Goal: Task Accomplishment & Management: Complete application form

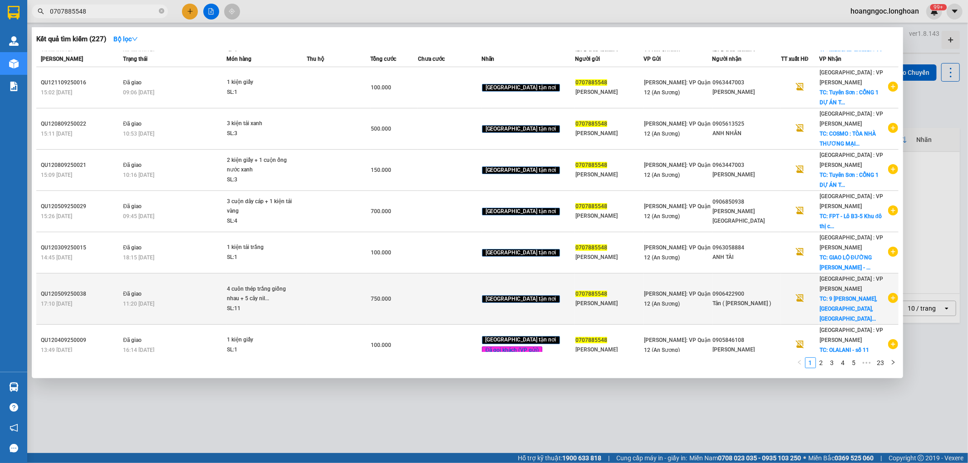
scroll to position [120, 0]
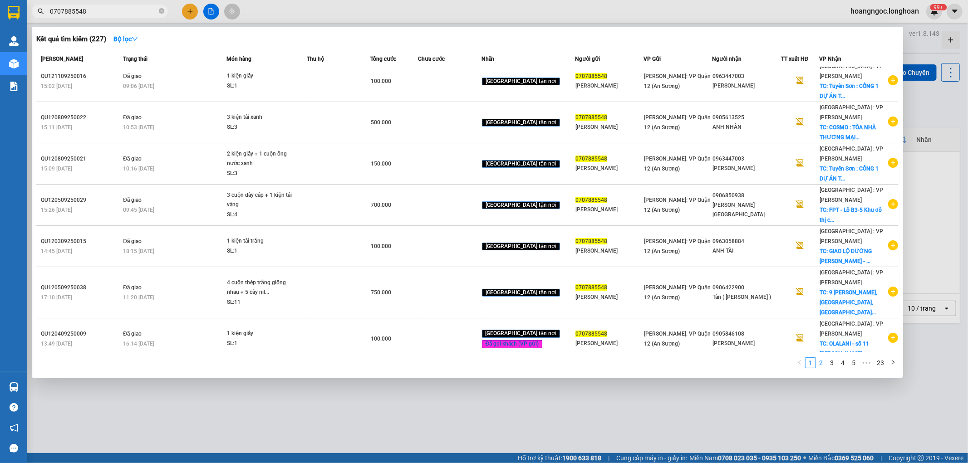
type input "0707885548"
click at [819, 363] on link "2" at bounding box center [821, 363] width 10 height 10
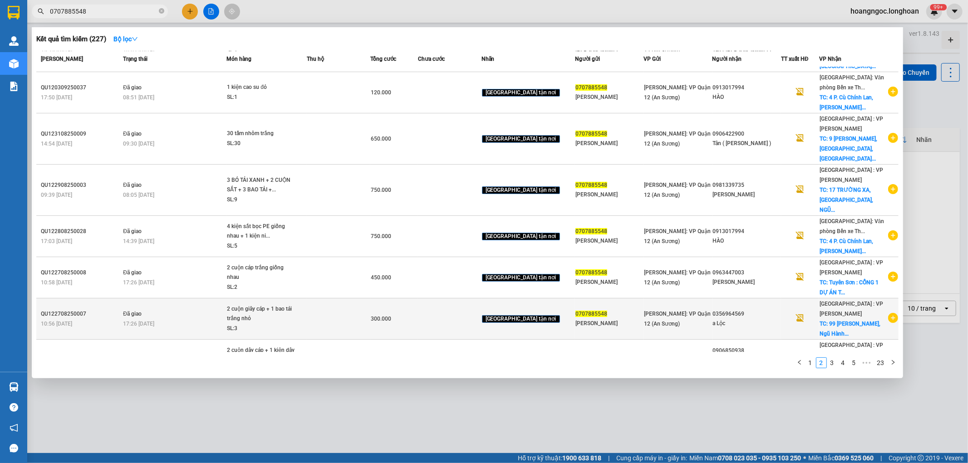
scroll to position [111, 0]
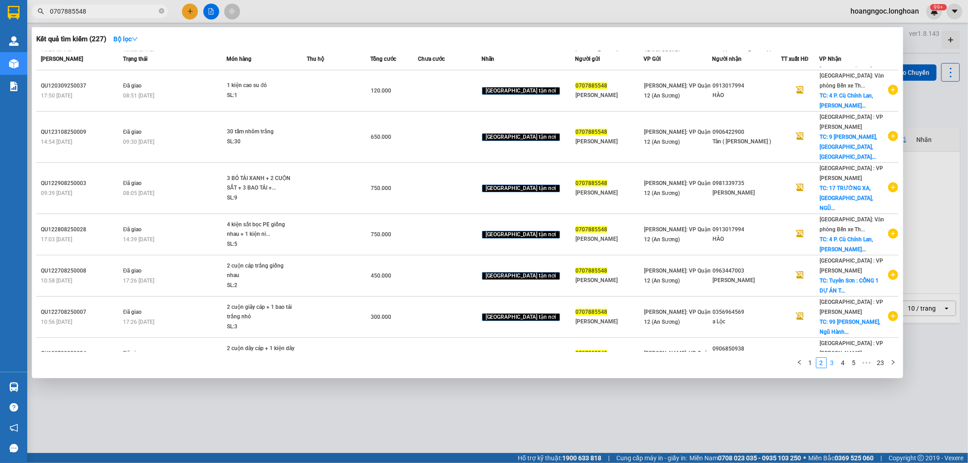
click at [828, 365] on link "3" at bounding box center [832, 363] width 10 height 10
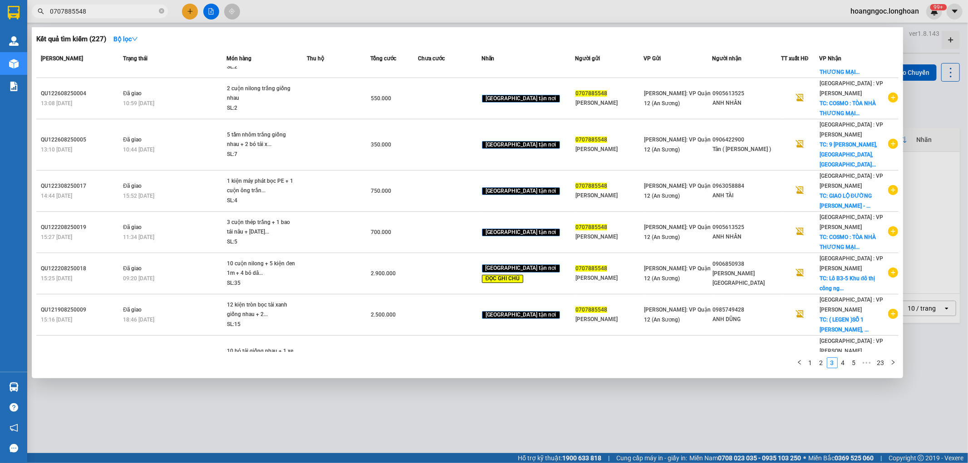
scroll to position [30, 0]
click at [840, 364] on link "4" at bounding box center [843, 363] width 10 height 10
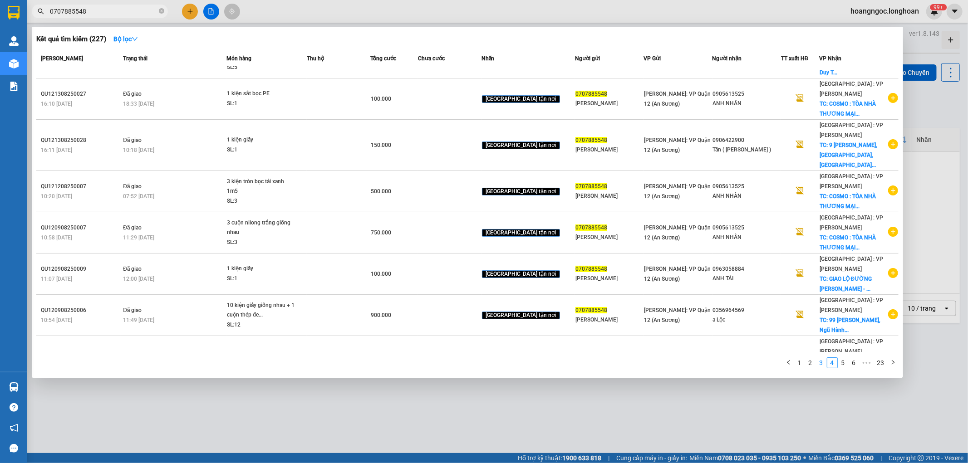
click at [823, 363] on link "3" at bounding box center [821, 363] width 10 height 10
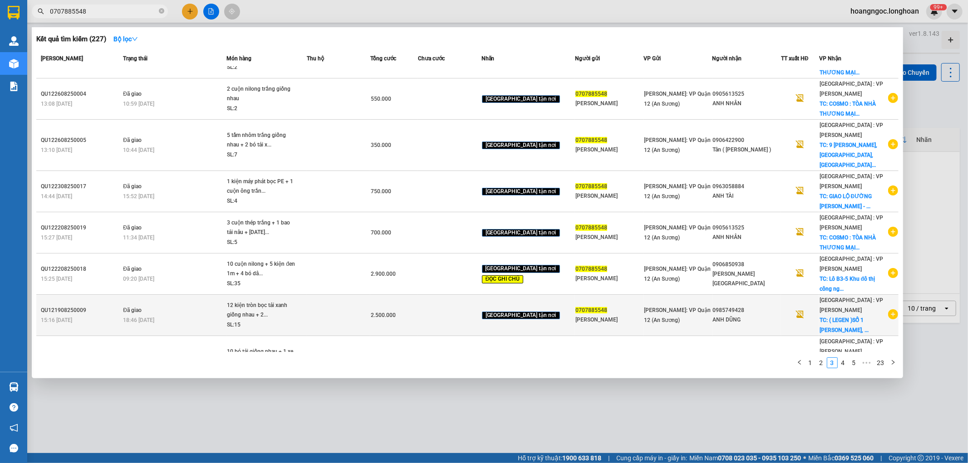
click at [888, 309] on icon "plus-circle" at bounding box center [893, 314] width 10 height 10
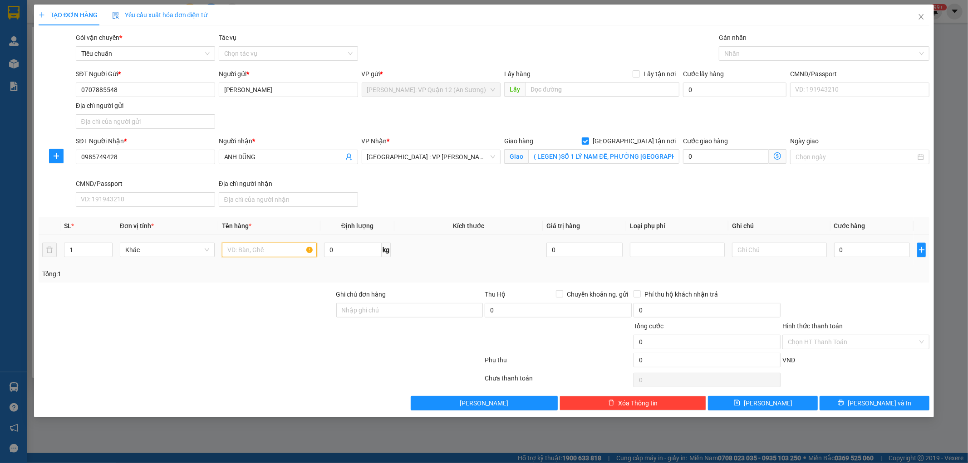
click at [247, 253] on input "text" at bounding box center [269, 250] width 95 height 15
type input "1 bó chổi bọc PE"
drag, startPoint x: 884, startPoint y: 250, endPoint x: 879, endPoint y: 249, distance: 5.2
click at [883, 250] on input "0" at bounding box center [872, 250] width 76 height 15
type input "1"
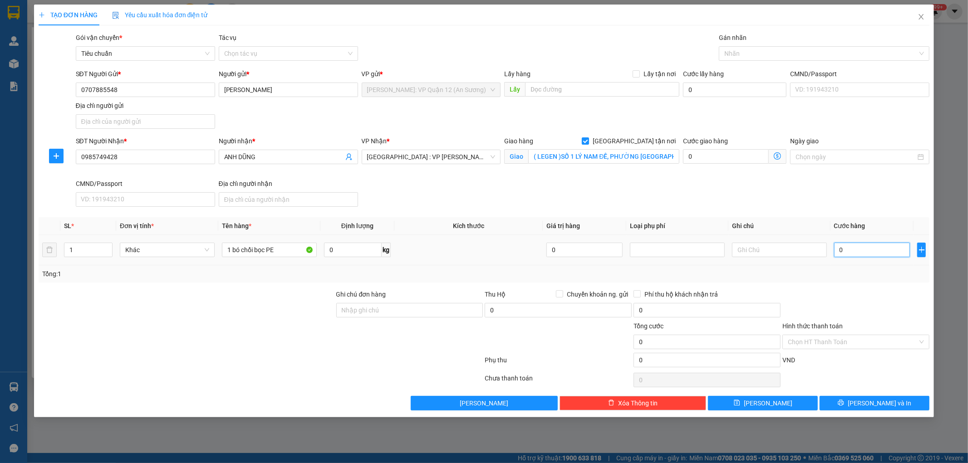
type input "1"
type input "10"
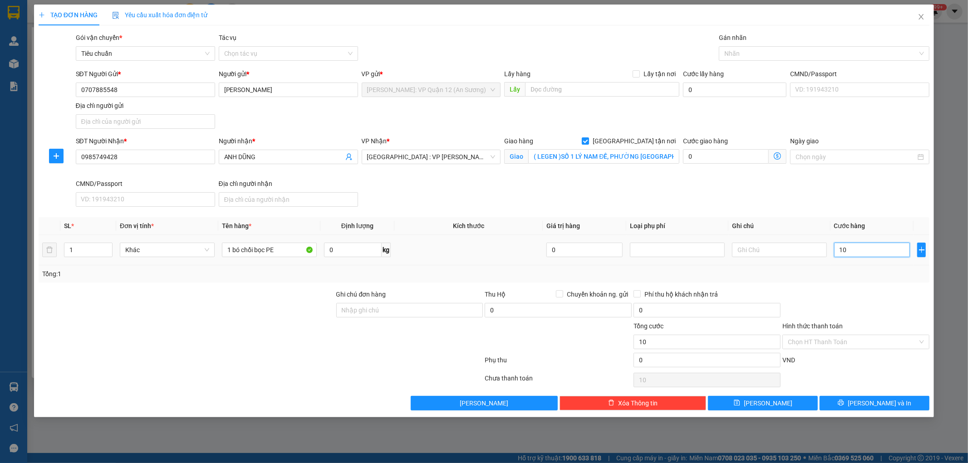
type input "100"
type input "1.000"
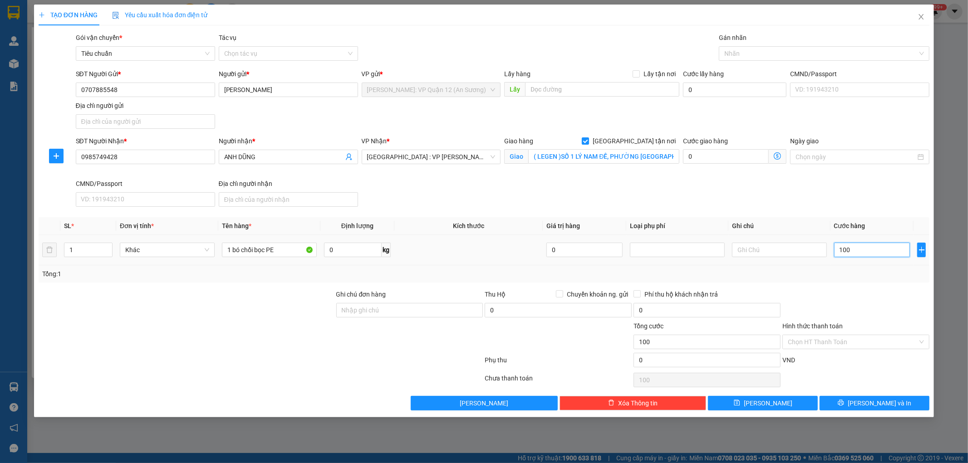
type input "1.000"
type input "10.000"
type input "100.000"
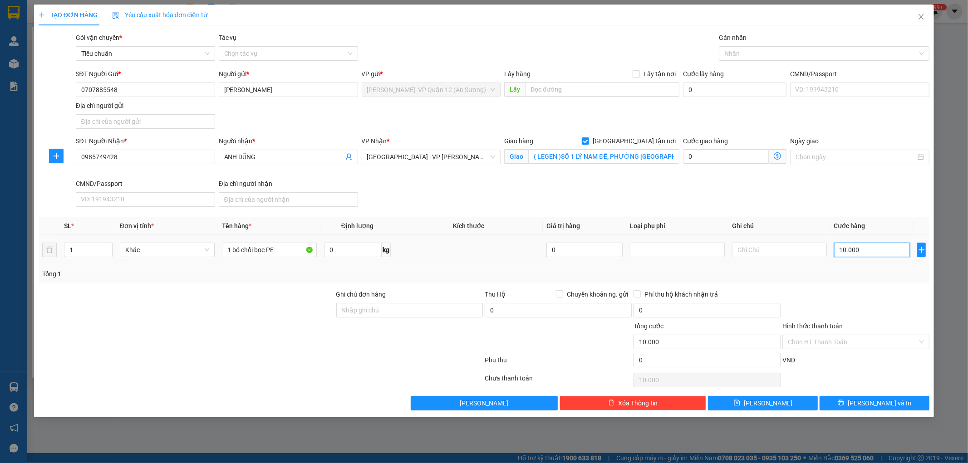
type input "100.000"
click at [749, 60] on div "Nhãn" at bounding box center [824, 53] width 211 height 15
type input "100.000"
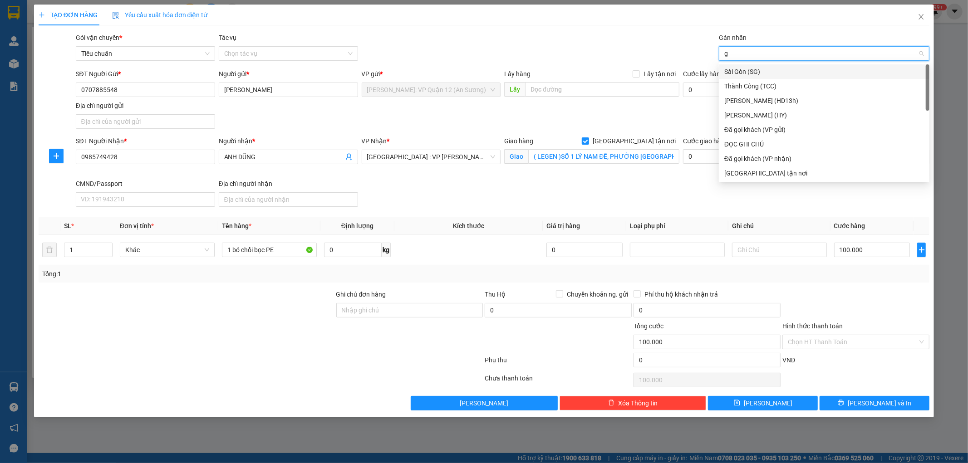
type input "gt"
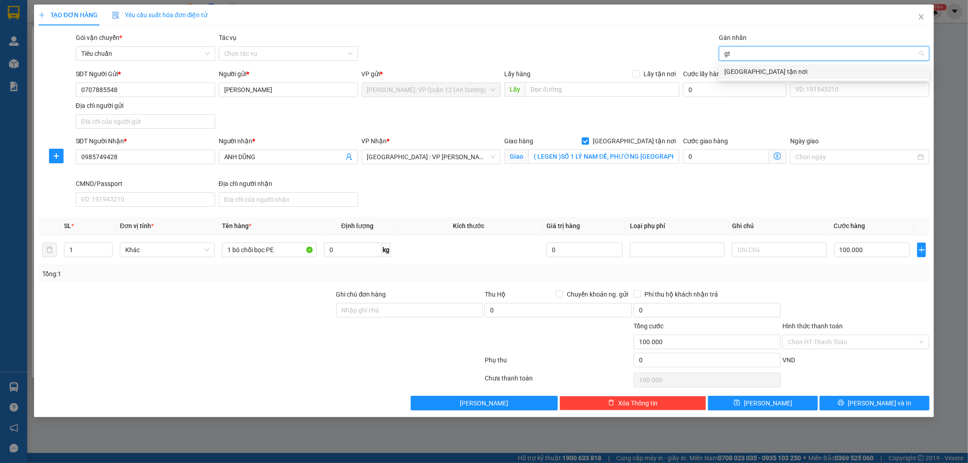
click at [750, 70] on div "[GEOGRAPHIC_DATA] tận nơi" at bounding box center [824, 72] width 200 height 10
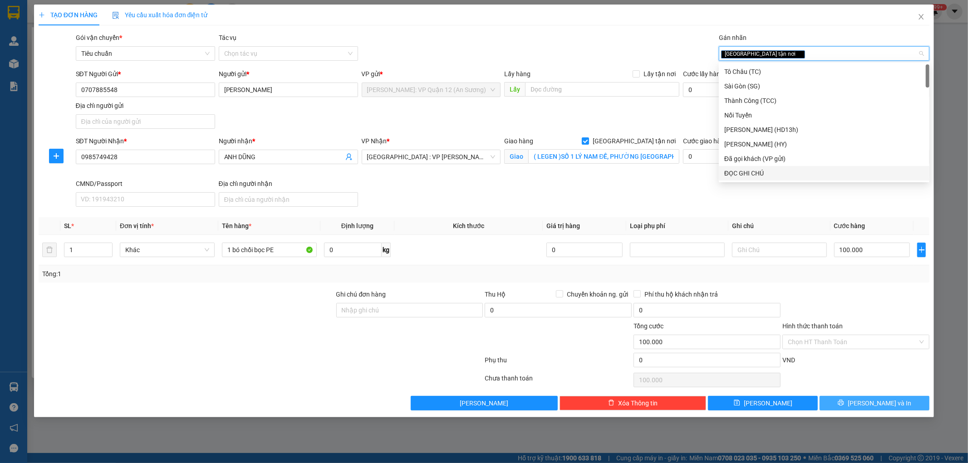
click at [864, 408] on button "[PERSON_NAME] và In" at bounding box center [874, 403] width 110 height 15
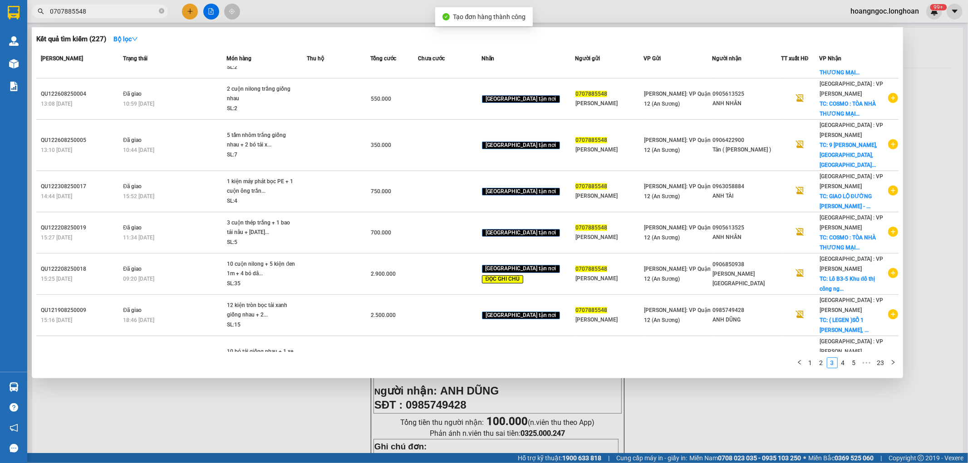
click at [711, 412] on div at bounding box center [484, 231] width 968 height 463
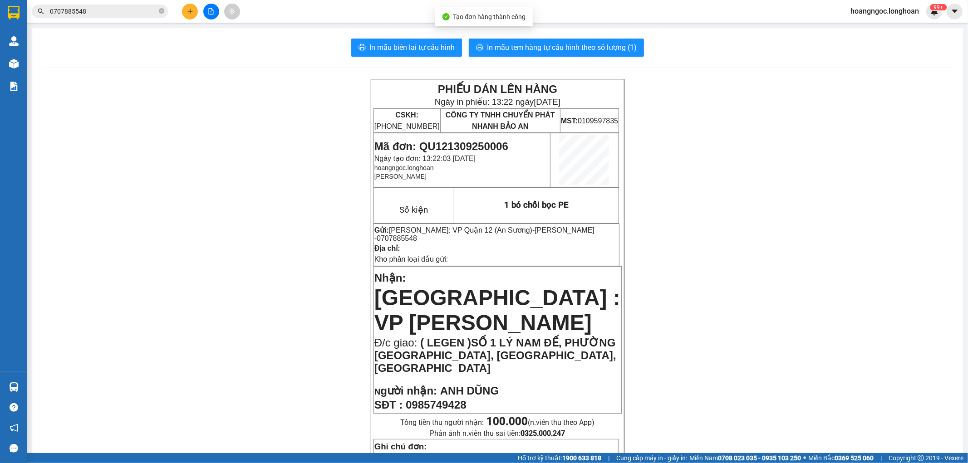
drag, startPoint x: 556, startPoint y: 33, endPoint x: 569, endPoint y: 42, distance: 15.6
click at [569, 42] on span "In mẫu tem hàng tự cấu hình theo số lượng (1)" at bounding box center [562, 47] width 150 height 11
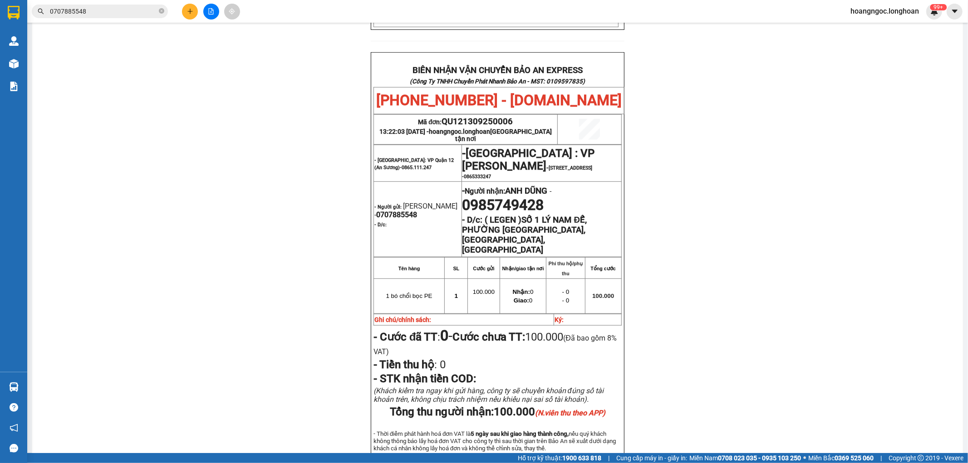
scroll to position [424, 0]
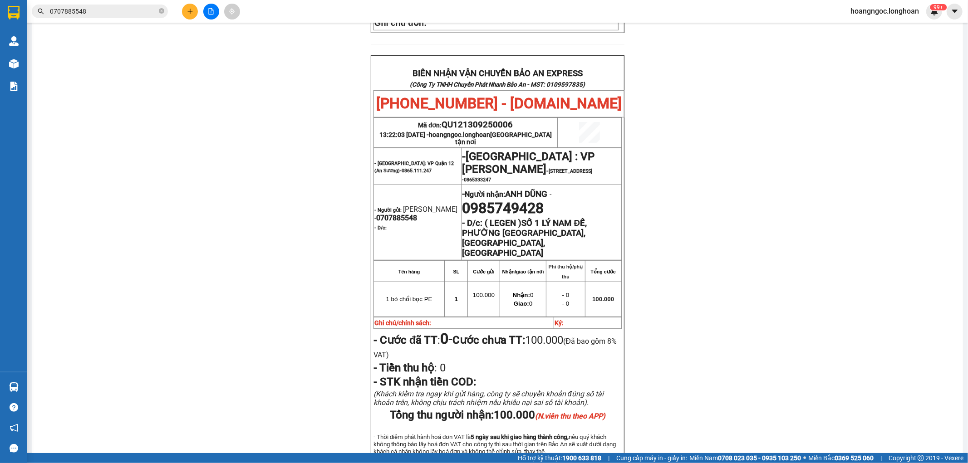
click at [111, 10] on input "0707885548" at bounding box center [103, 11] width 107 height 10
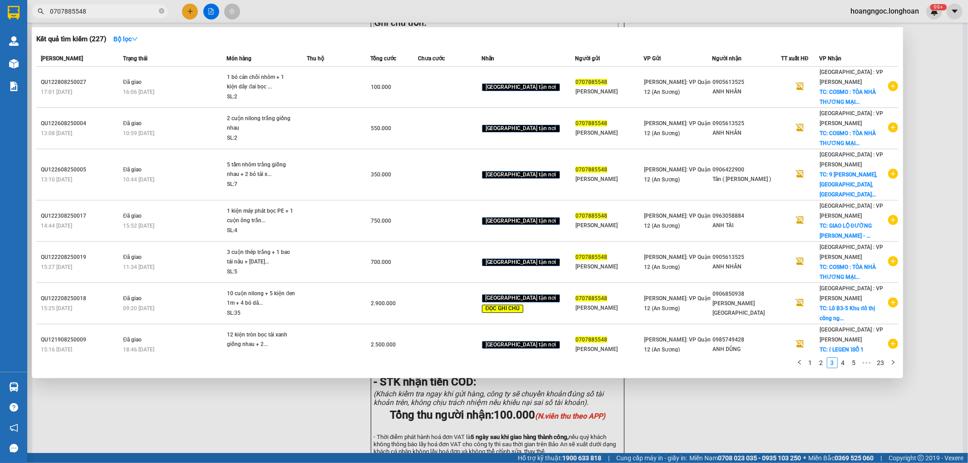
scroll to position [0, 0]
click at [809, 368] on li "1" at bounding box center [810, 363] width 11 height 11
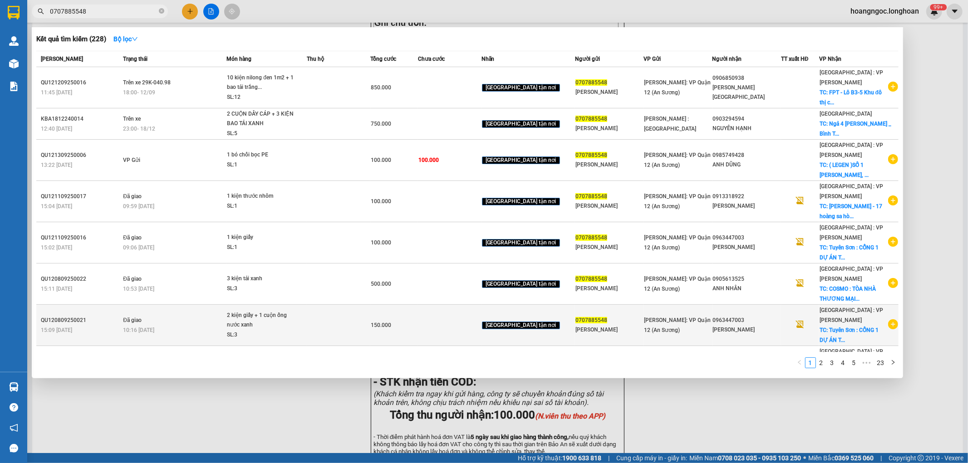
scroll to position [30, 0]
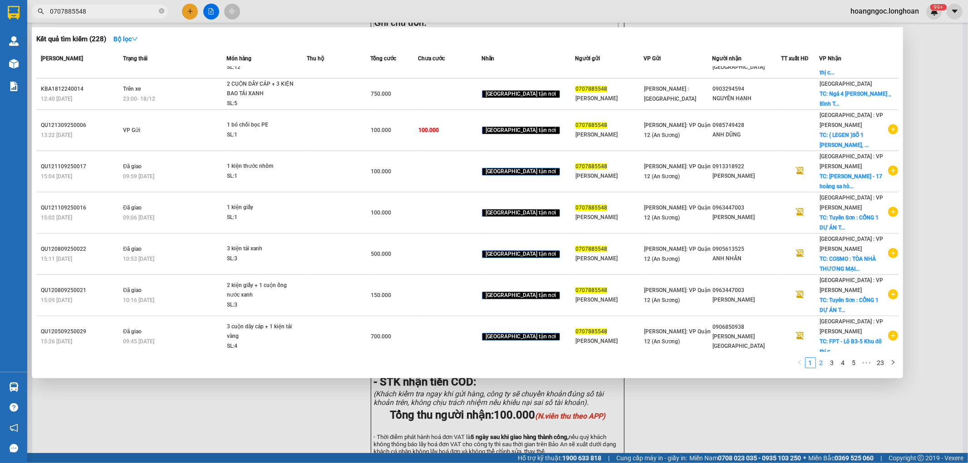
click at [819, 364] on link "2" at bounding box center [821, 363] width 10 height 10
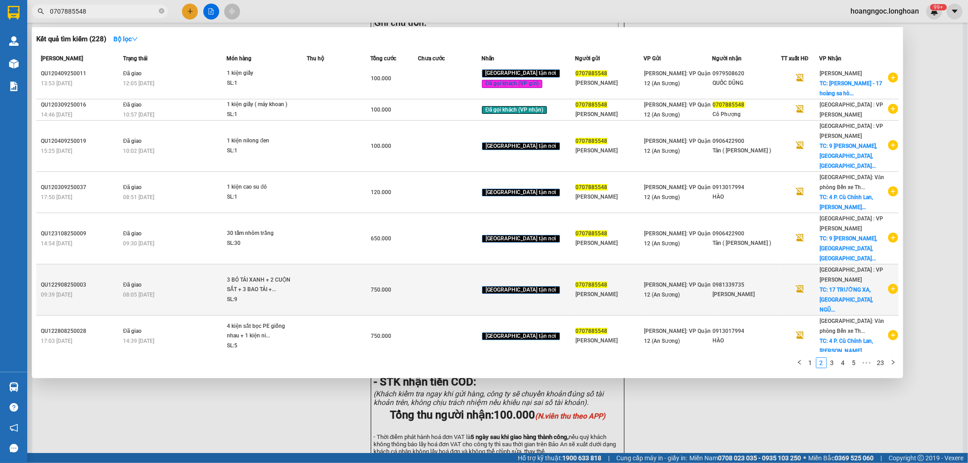
scroll to position [101, 0]
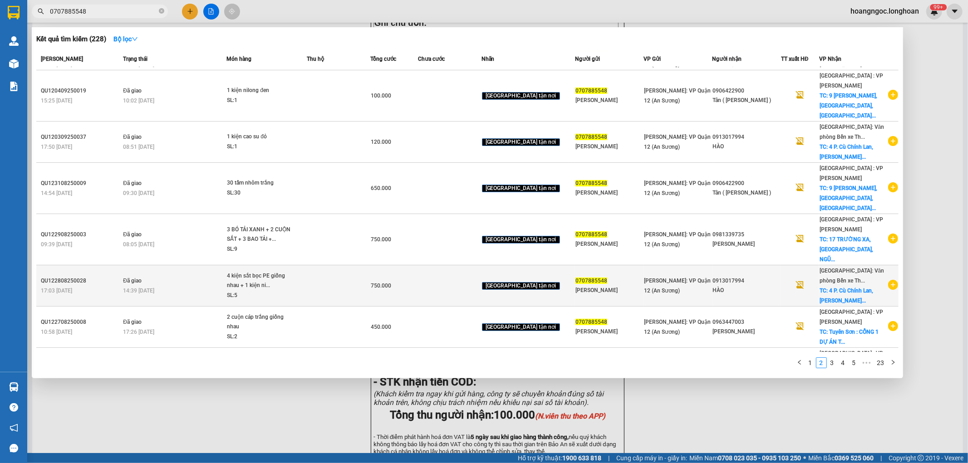
click at [888, 280] on icon "plus-circle" at bounding box center [893, 285] width 10 height 10
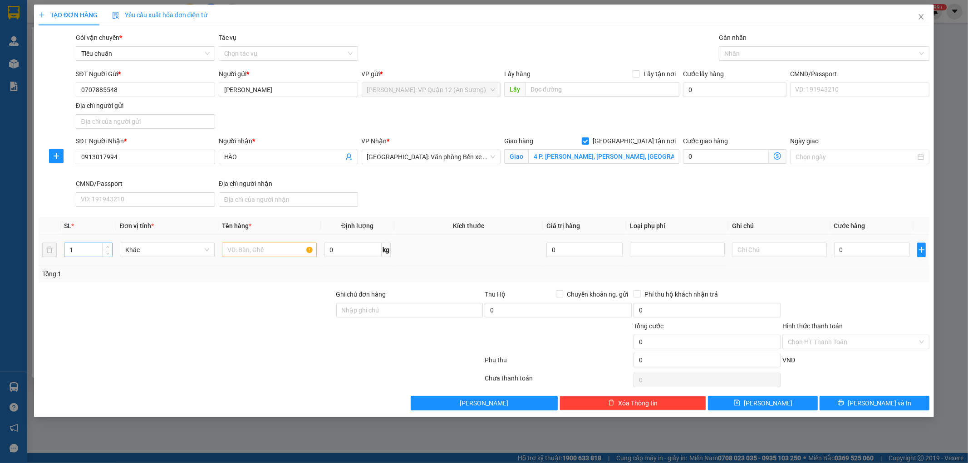
click at [88, 251] on input "1" at bounding box center [88, 250] width 48 height 14
type input "2"
click at [105, 247] on span "up" at bounding box center [107, 247] width 5 height 5
click at [254, 246] on input "text" at bounding box center [269, 250] width 95 height 15
type input "2 kiện tải trắng 2m5"
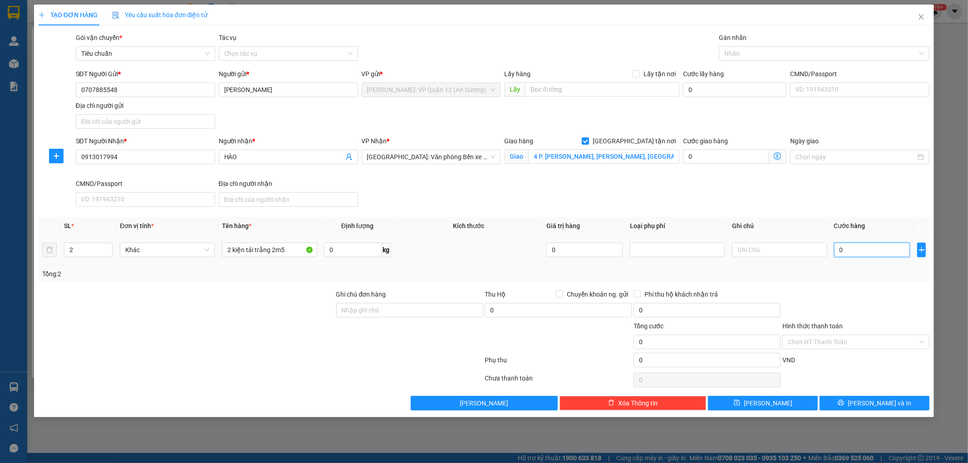
click at [855, 251] on input "0" at bounding box center [872, 250] width 76 height 15
type input "4"
type input "40"
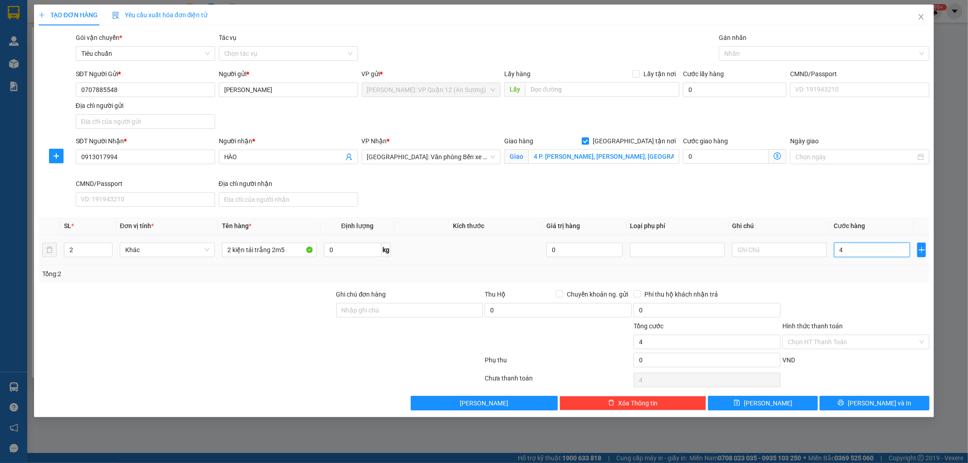
type input "40"
type input "400"
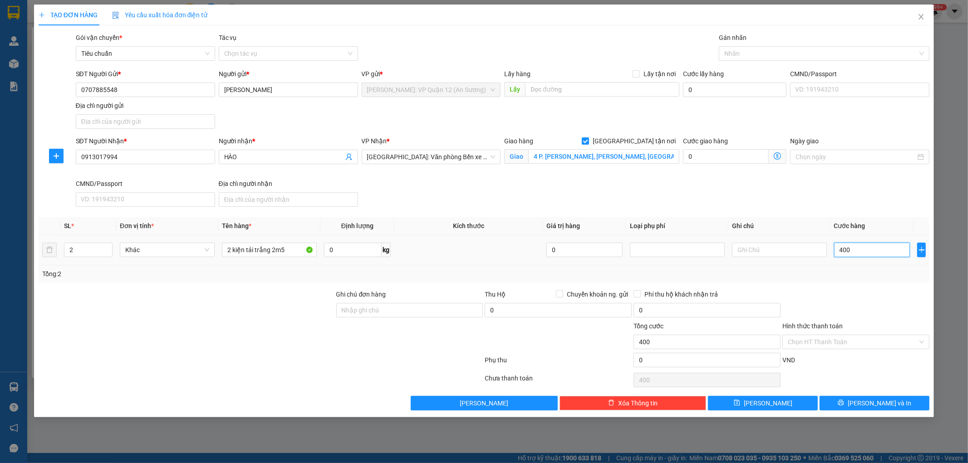
type input "4.000"
type input "40.000"
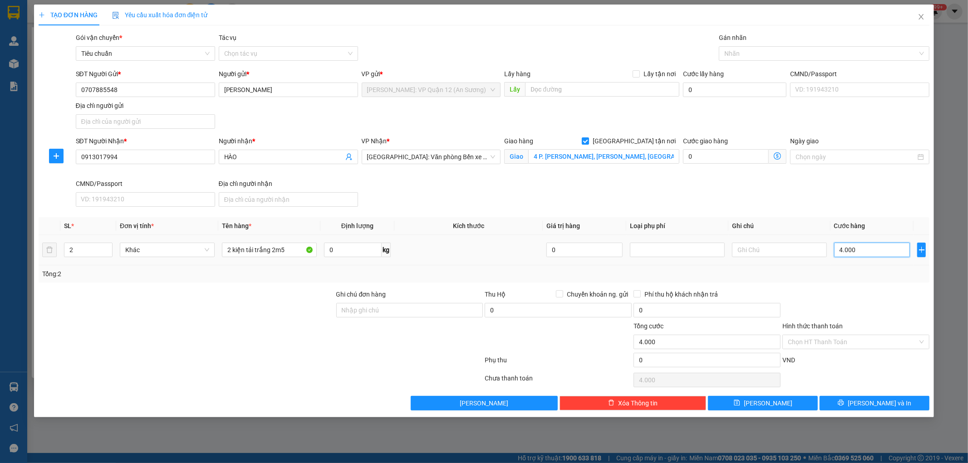
type input "40.000"
type input "400.000"
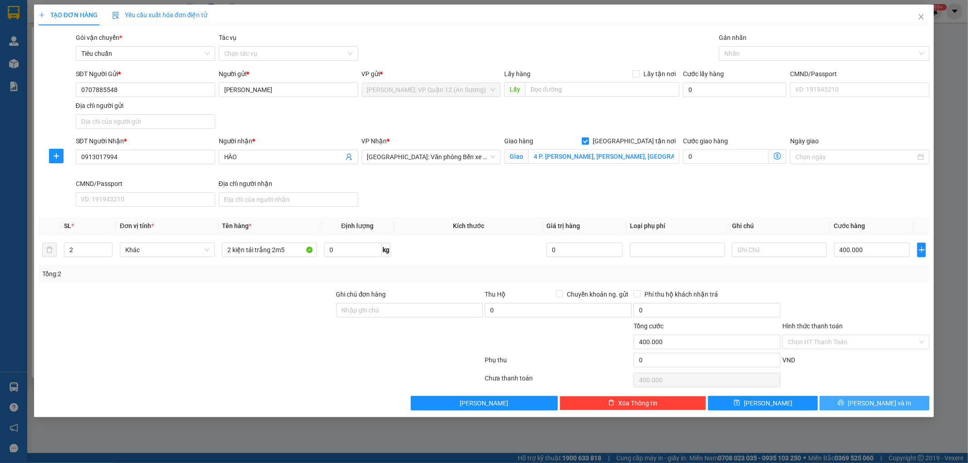
click at [883, 405] on span "[PERSON_NAME] và In" at bounding box center [880, 403] width 64 height 10
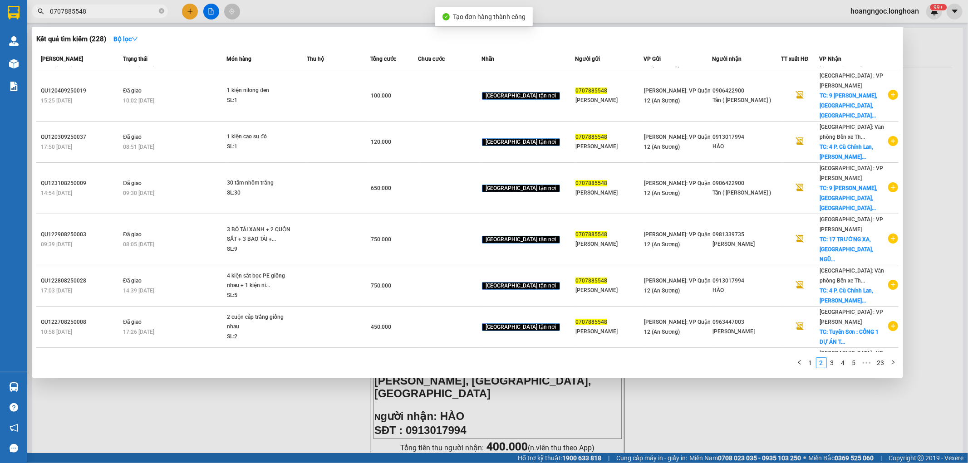
click at [740, 445] on div at bounding box center [484, 231] width 968 height 463
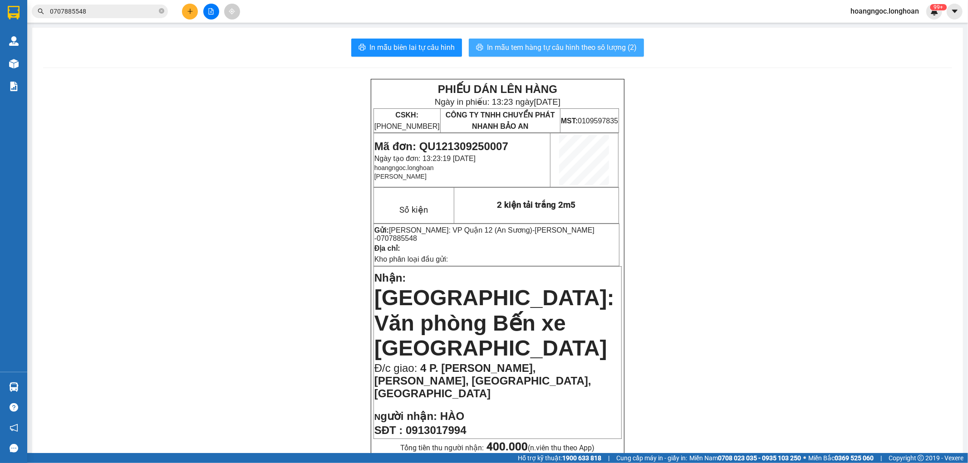
drag, startPoint x: 574, startPoint y: 43, endPoint x: 592, endPoint y: 44, distance: 17.3
click at [576, 43] on span "In mẫu tem hàng tự cấu hình theo số lượng (2)" at bounding box center [562, 47] width 150 height 11
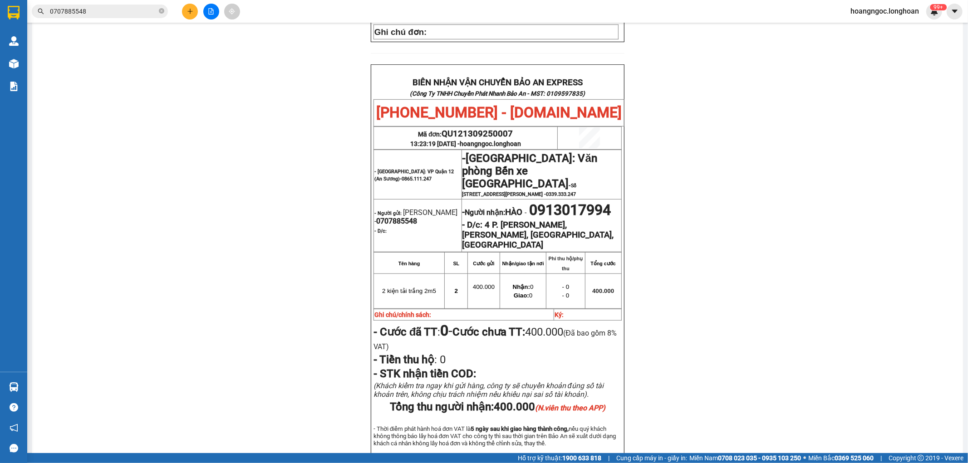
scroll to position [450, 0]
